Goal: Information Seeking & Learning: Learn about a topic

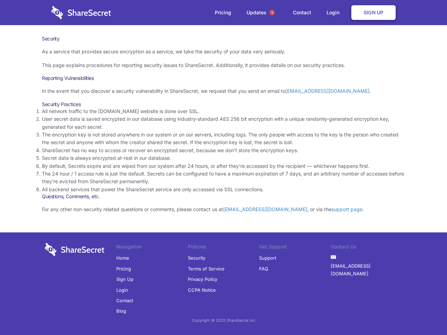
click at [223, 168] on li "By default, Secrets expire and are wiped from our system after 24 hours, or aft…" at bounding box center [223, 166] width 363 height 8
click at [272, 13] on span "1" at bounding box center [272, 13] width 6 height 6
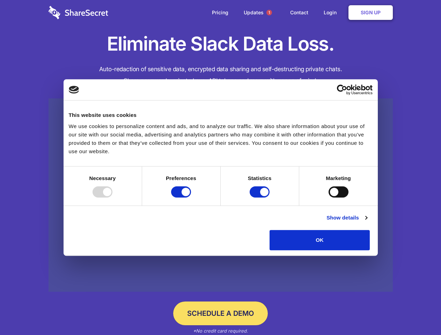
click at [112, 198] on div at bounding box center [103, 191] width 20 height 11
click at [191, 198] on input "Preferences" at bounding box center [181, 191] width 20 height 11
checkbox input "false"
